Goal: Information Seeking & Learning: Learn about a topic

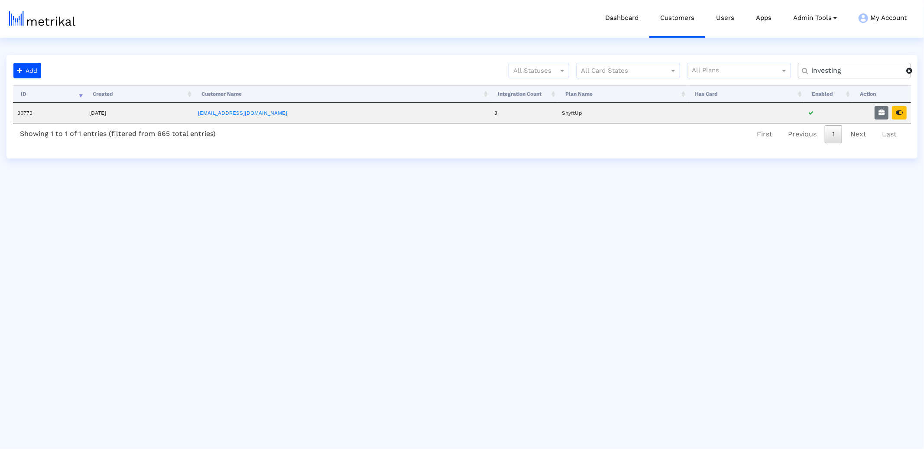
click at [816, 73] on input "investing" at bounding box center [855, 70] width 101 height 9
click at [882, 115] on icon "button" at bounding box center [881, 113] width 6 height 6
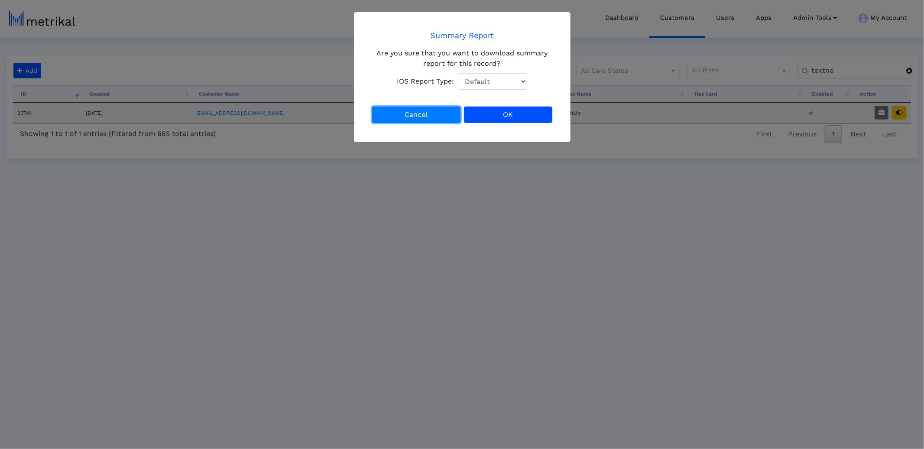
click at [407, 118] on button "Cancel" at bounding box center [416, 115] width 88 height 16
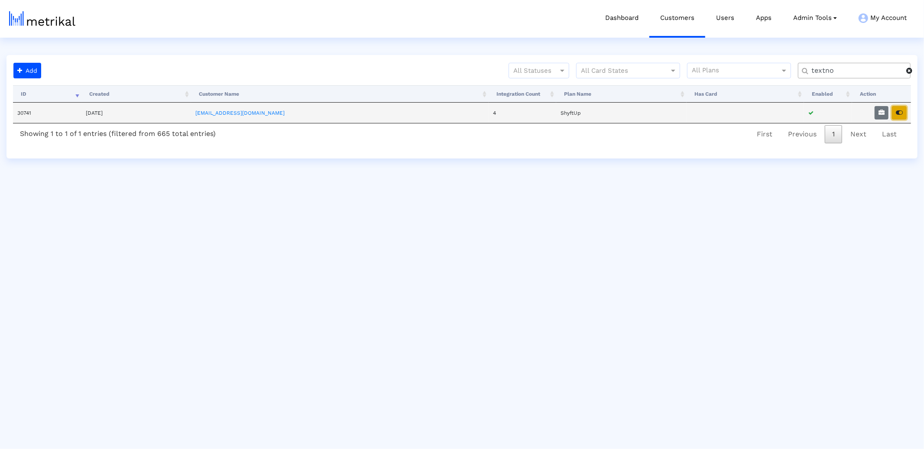
click at [898, 113] on icon "button" at bounding box center [899, 113] width 7 height 6
click at [821, 69] on input "textno" at bounding box center [855, 70] width 101 height 9
click at [821, 68] on input "textno" at bounding box center [855, 70] width 101 height 9
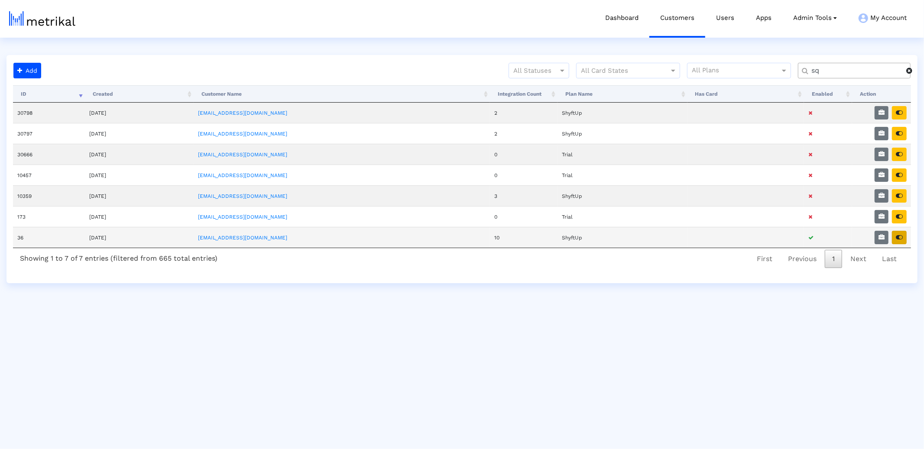
type input "sq"
click at [900, 233] on button "button" at bounding box center [899, 237] width 15 height 13
click at [906, 236] on button "button" at bounding box center [899, 237] width 15 height 13
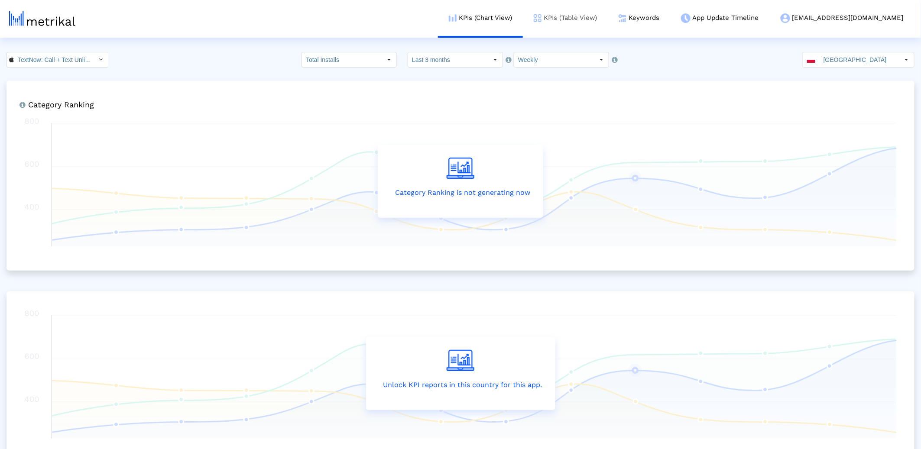
click at [608, 16] on link "KPIs (Table View)" at bounding box center [565, 18] width 85 height 36
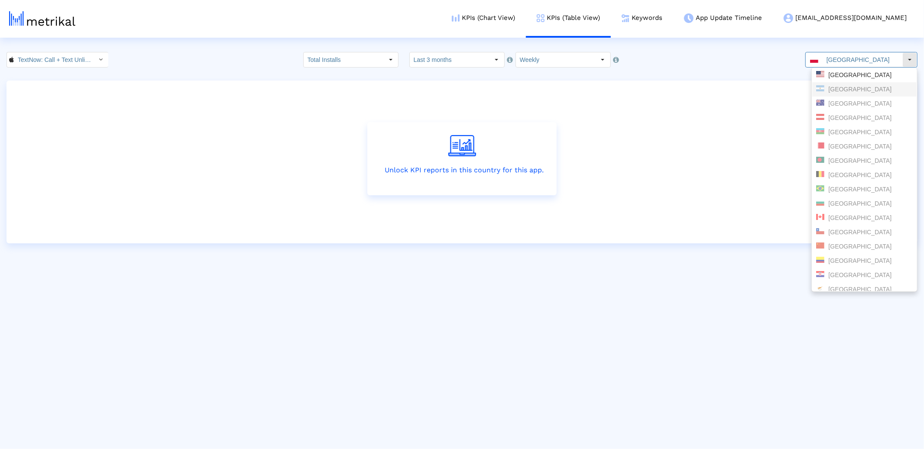
click at [842, 75] on div "United States" at bounding box center [864, 75] width 97 height 8
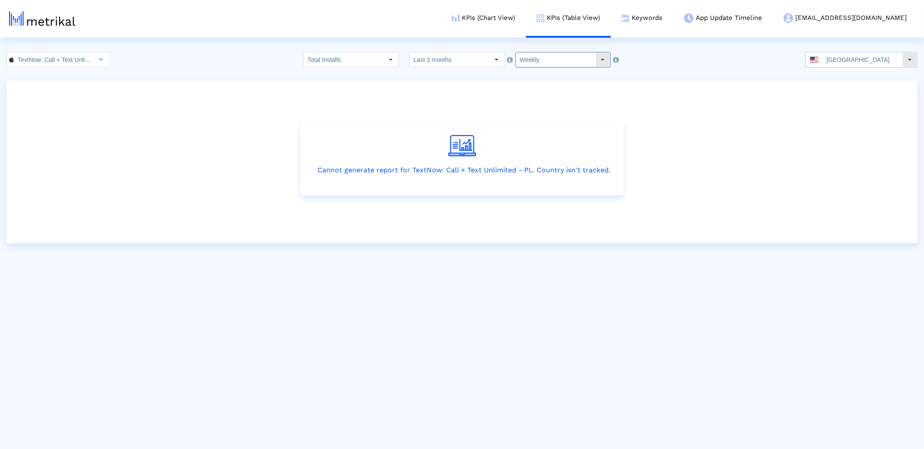
click at [535, 63] on input "Weekly" at bounding box center [556, 59] width 80 height 15
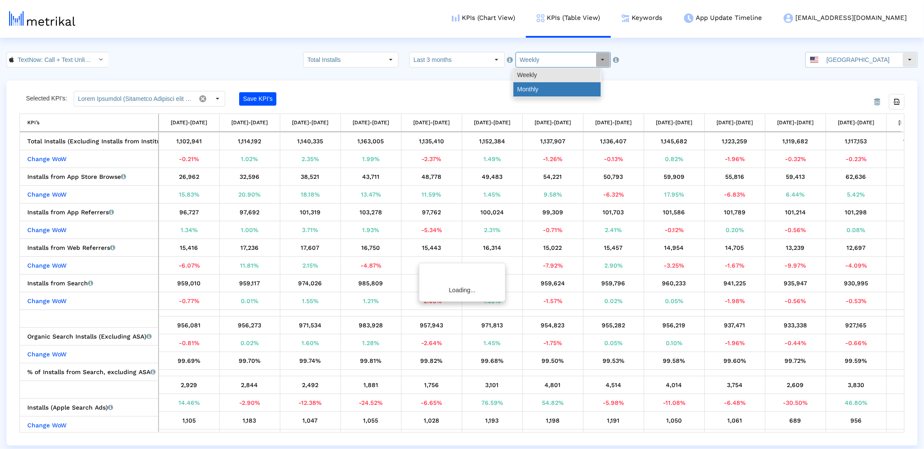
click at [538, 83] on div "Monthly" at bounding box center [556, 89] width 87 height 14
type input "Monthly"
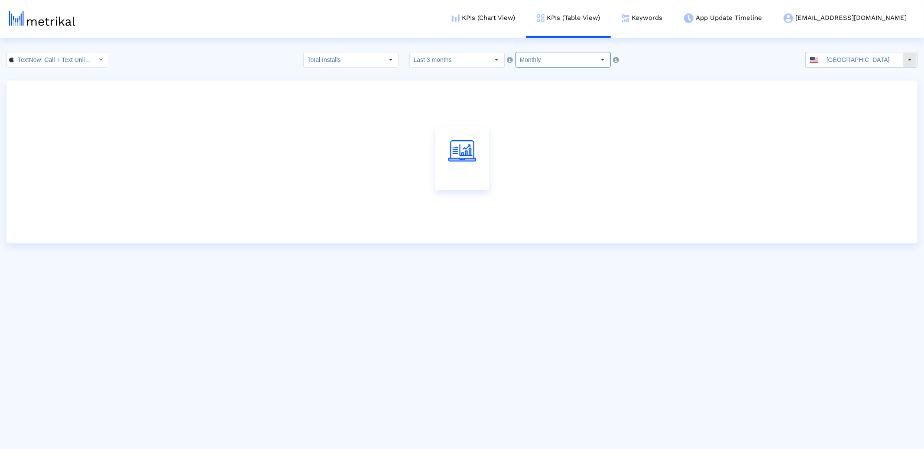
click at [459, 65] on input "Last 3 months" at bounding box center [450, 59] width 80 height 15
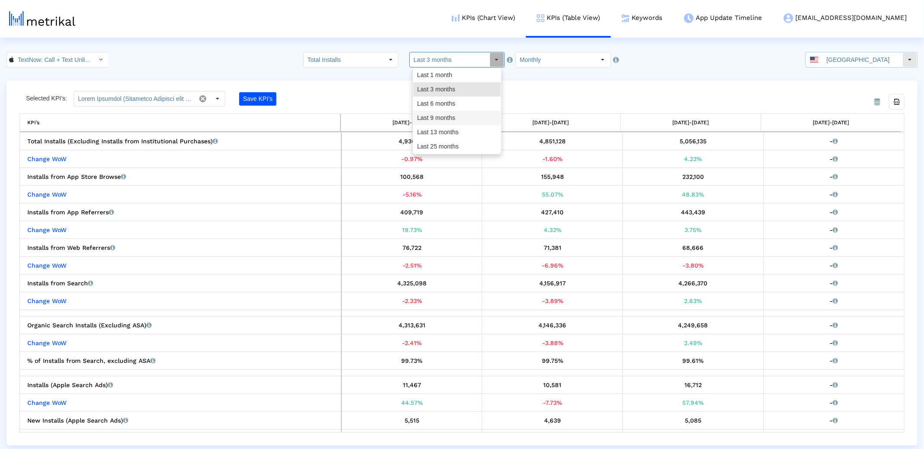
click at [452, 115] on div "Last 9 months" at bounding box center [456, 118] width 87 height 14
type input "Last 9 months"
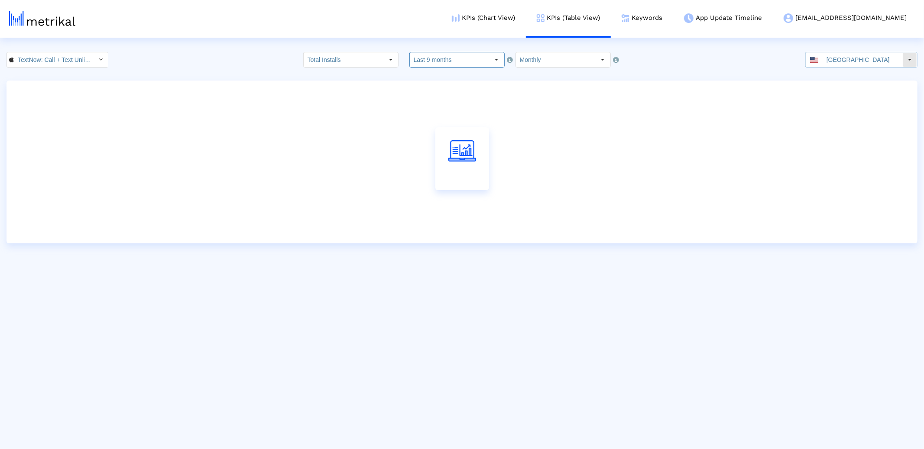
click at [748, 74] on crea-index "TextNow: Call + Text Unlimited < 314716233 > Total Installs Select how far back…" at bounding box center [462, 147] width 924 height 191
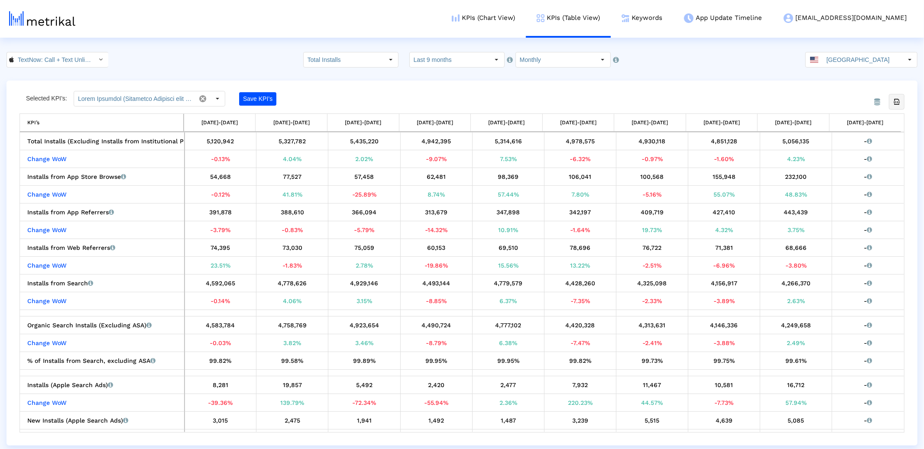
click at [900, 102] on icon "Export all data" at bounding box center [897, 102] width 8 height 8
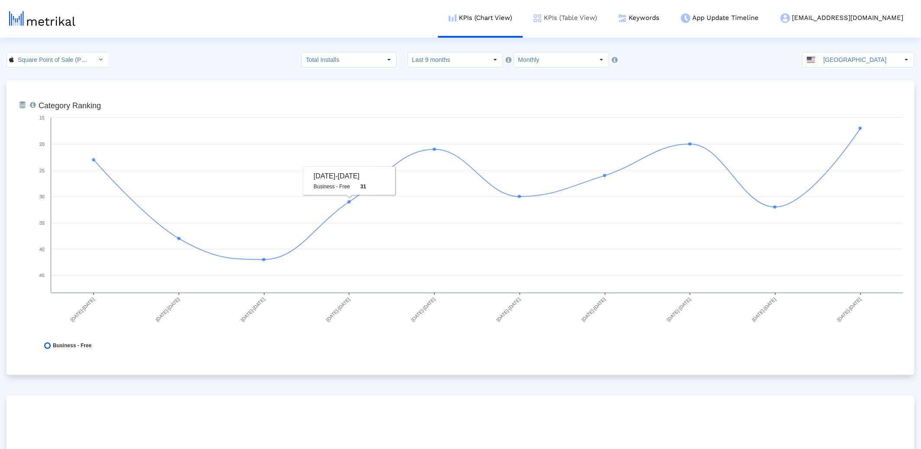
click at [599, 23] on link "KPIs (Table View)" at bounding box center [565, 18] width 85 height 36
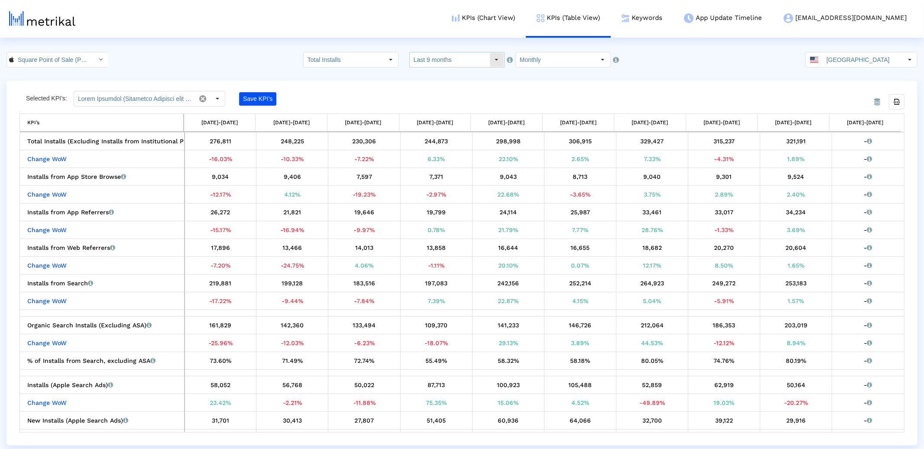
click at [436, 60] on input "Last 9 months" at bounding box center [450, 59] width 80 height 15
click at [445, 93] on div "Last 3 months" at bounding box center [456, 89] width 87 height 14
type input "Last 3 months"
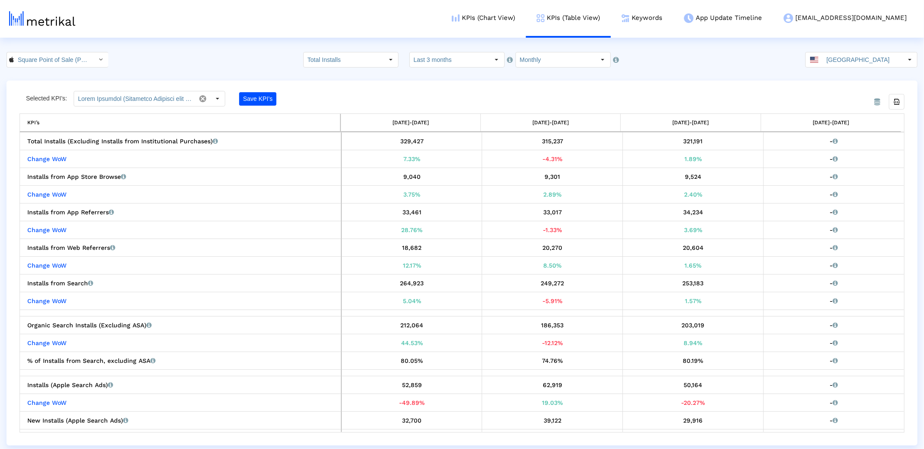
click at [602, 90] on div "From Database Selected KPI’s: Save KPI’s Export all data KPI’s [DATE]-[DATE] [D…" at bounding box center [461, 263] width 911 height 365
drag, startPoint x: 543, startPoint y: 43, endPoint x: 541, endPoint y: 47, distance: 4.5
click at [542, 44] on html "KPIs (Chart View) KPIs (Table View) Keywords App Update Timeline [EMAIL_ADDRESS…" at bounding box center [462, 223] width 924 height 446
click at [540, 56] on input "Monthly" at bounding box center [556, 59] width 80 height 15
drag, startPoint x: 538, startPoint y: 66, endPoint x: 421, endPoint y: 31, distance: 122.1
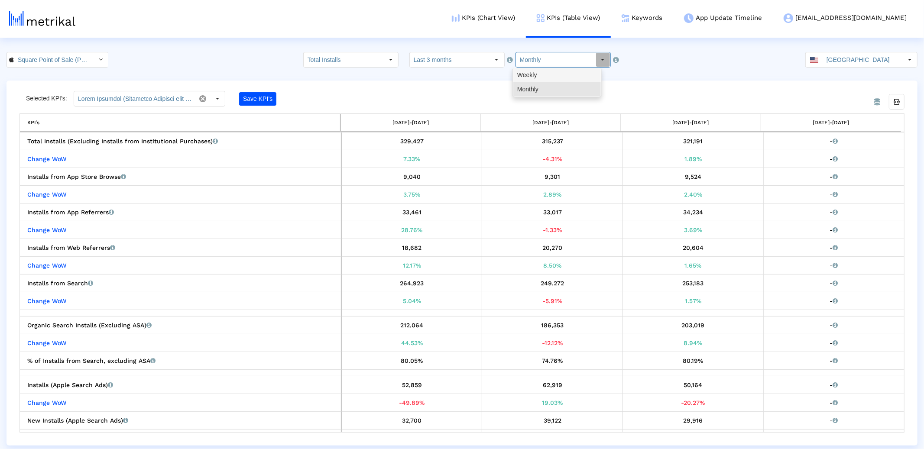
click at [538, 74] on div "Weekly" at bounding box center [556, 75] width 87 height 14
type input "Weekly"
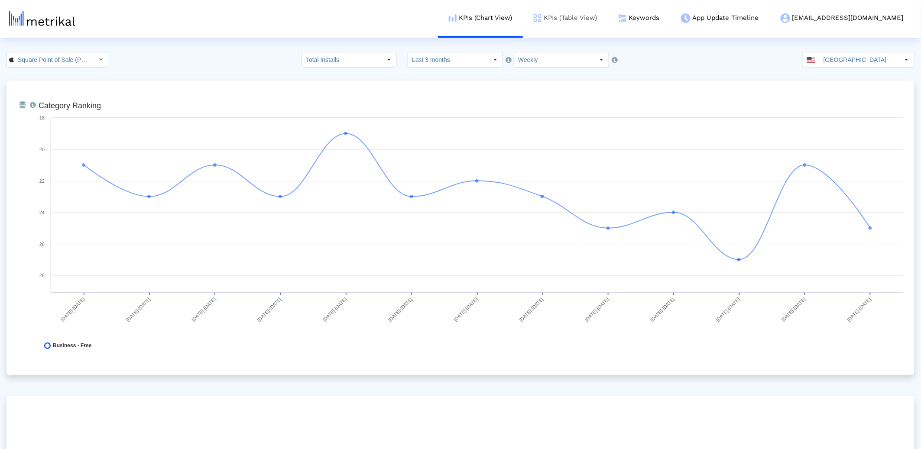
click at [601, 20] on link "KPIs (Table View)" at bounding box center [565, 18] width 85 height 36
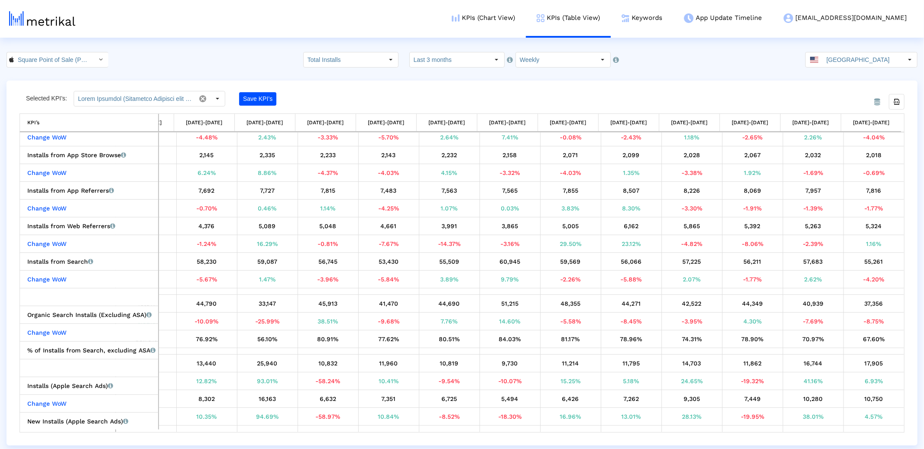
scroll to position [32, 0]
